Goal: Obtain resource: Obtain resource

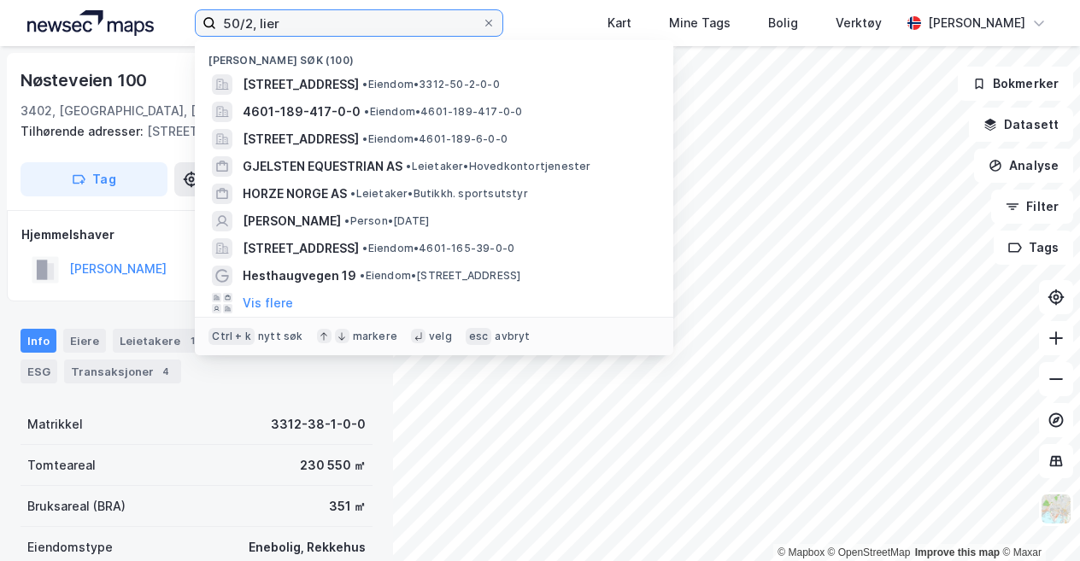
drag, startPoint x: 331, startPoint y: 25, endPoint x: 173, endPoint y: 18, distance: 158.3
click at [173, 18] on div "50/2, lier Nylige søk (100) [STREET_ADDRESS] • Eiendom • 3312-50-2-0-0 4601-189…" at bounding box center [540, 23] width 1080 height 46
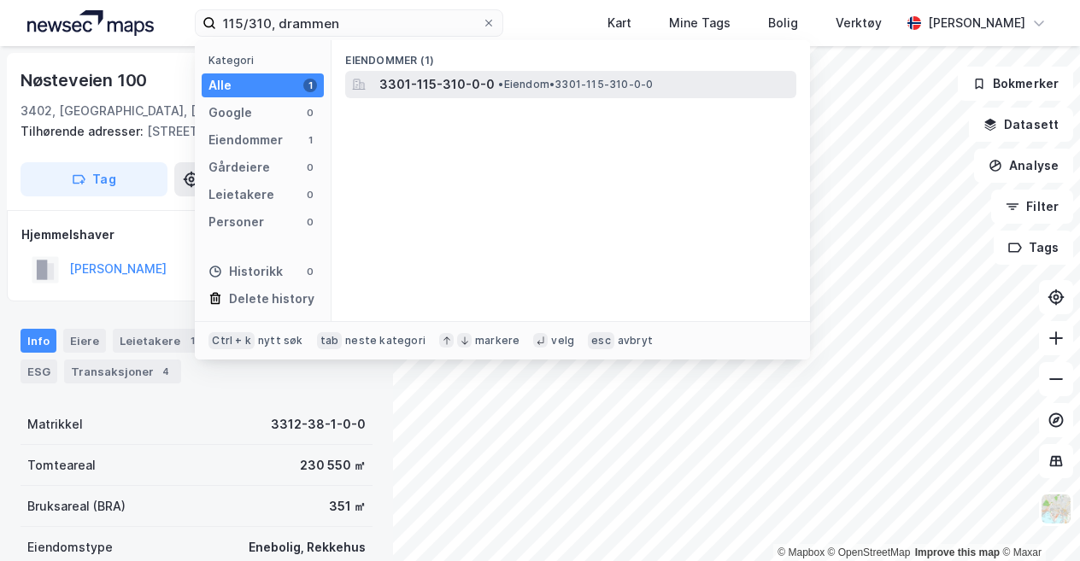
click at [414, 90] on span "3301-115-310-0-0" at bounding box center [436, 84] width 115 height 21
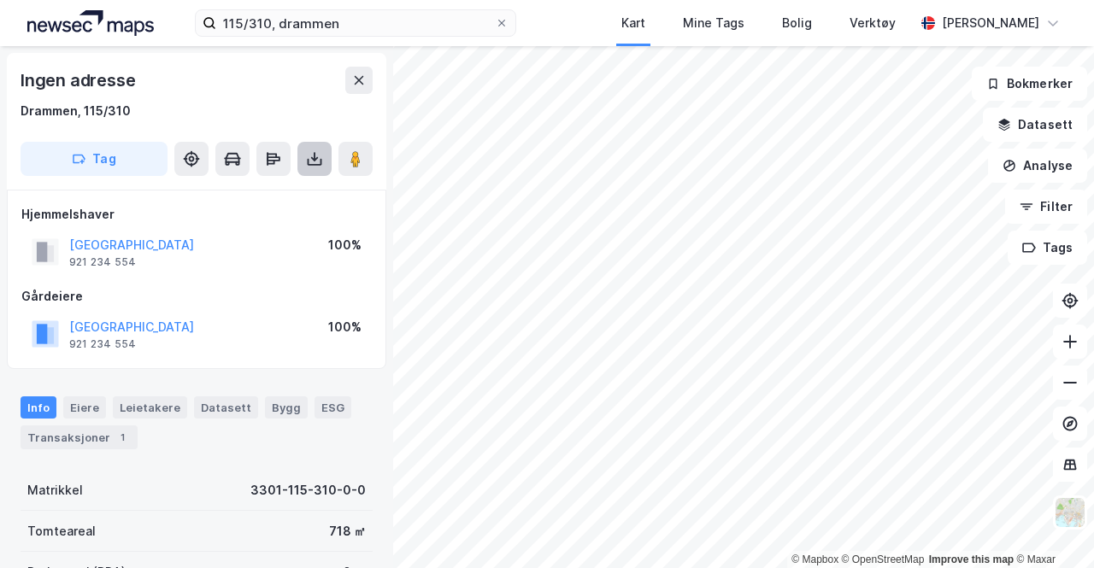
click at [323, 156] on button at bounding box center [314, 159] width 34 height 34
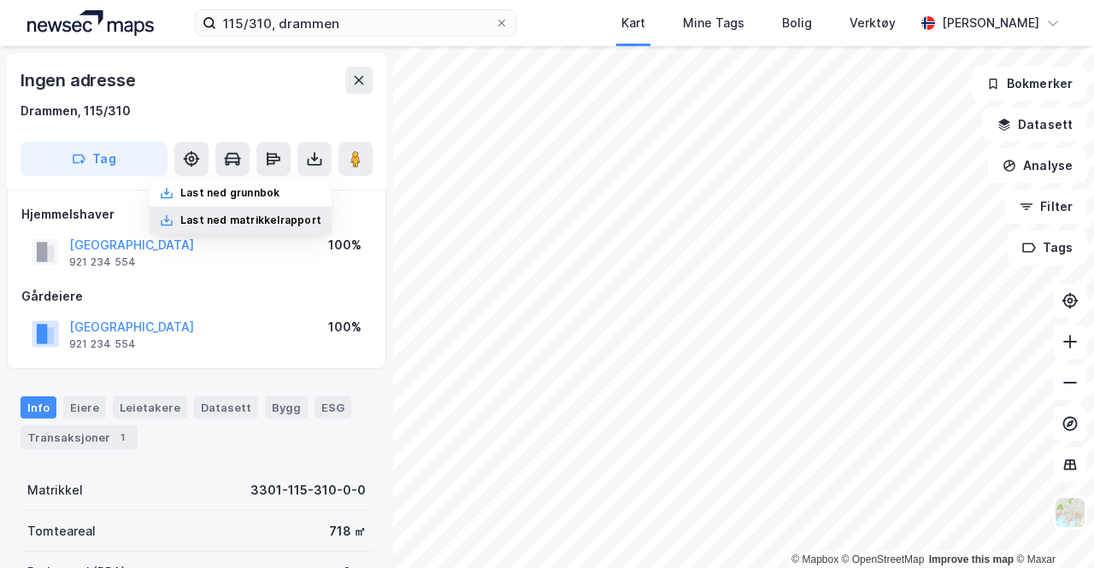
click at [258, 216] on div "Last ned matrikkelrapport" at bounding box center [250, 221] width 141 height 14
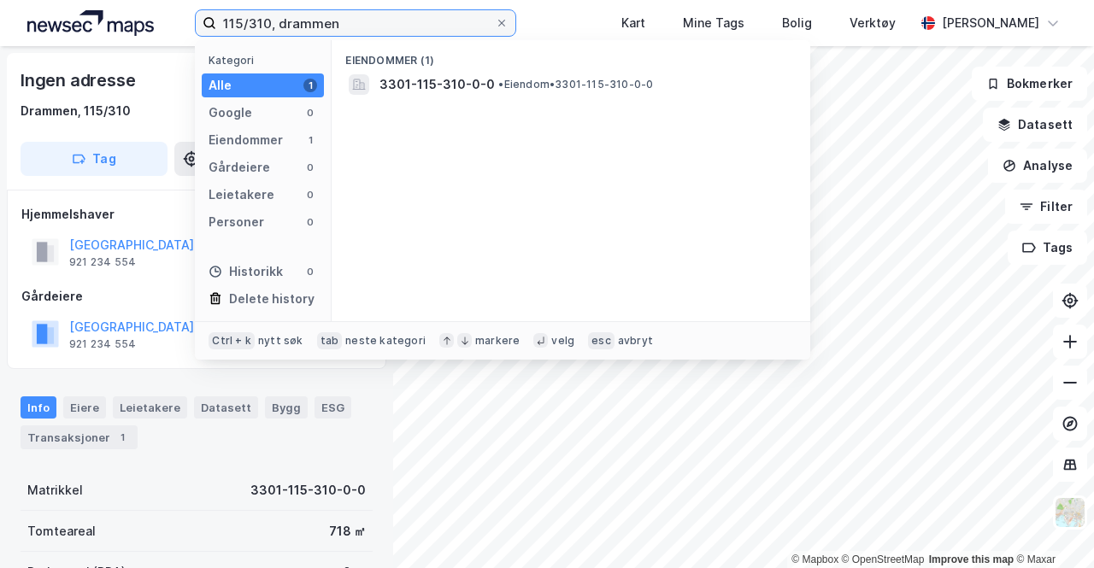
drag, startPoint x: 267, startPoint y: 19, endPoint x: 185, endPoint y: 24, distance: 82.2
click at [185, 24] on div "115/310, drammen Kategori Alle 1 Google 0 Eiendommer 1 Gårdeiere 0 Leietakere 0…" at bounding box center [547, 23] width 1094 height 46
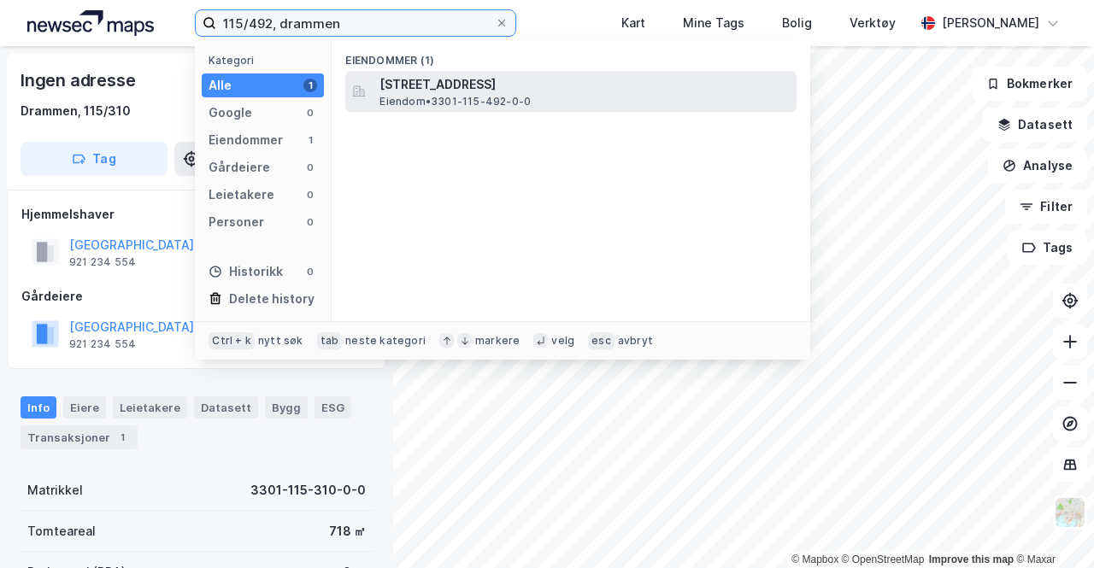
type input "115/492, drammen"
click at [444, 86] on span "[STREET_ADDRESS]" at bounding box center [584, 84] width 410 height 21
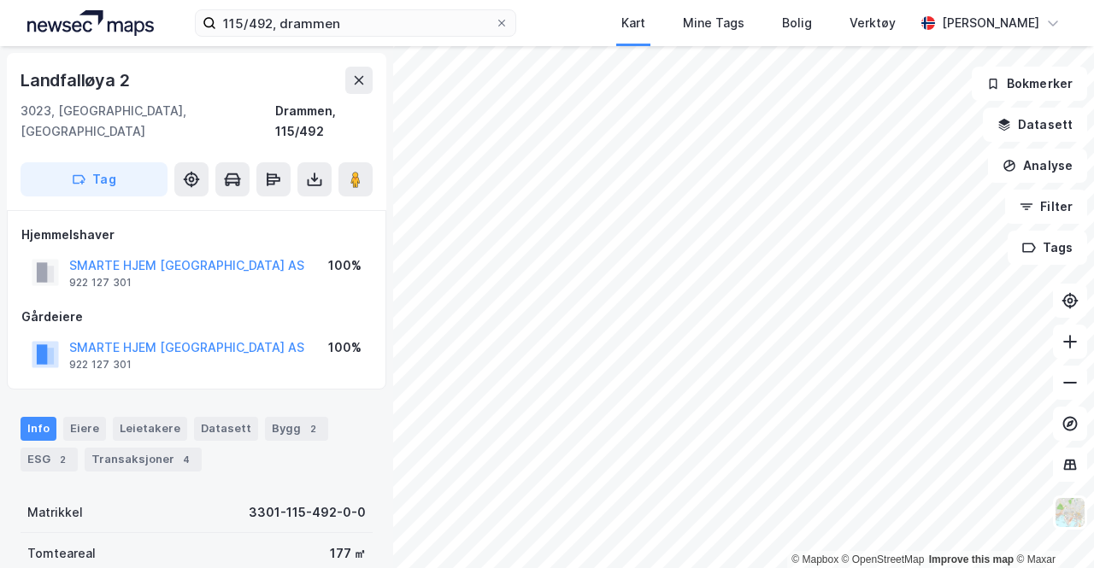
click at [297, 167] on div "Tag" at bounding box center [197, 179] width 352 height 34
click at [316, 169] on button at bounding box center [314, 179] width 34 height 34
click at [255, 234] on div "Last ned matrikkelrapport" at bounding box center [250, 241] width 141 height 14
